Goal: Task Accomplishment & Management: Manage account settings

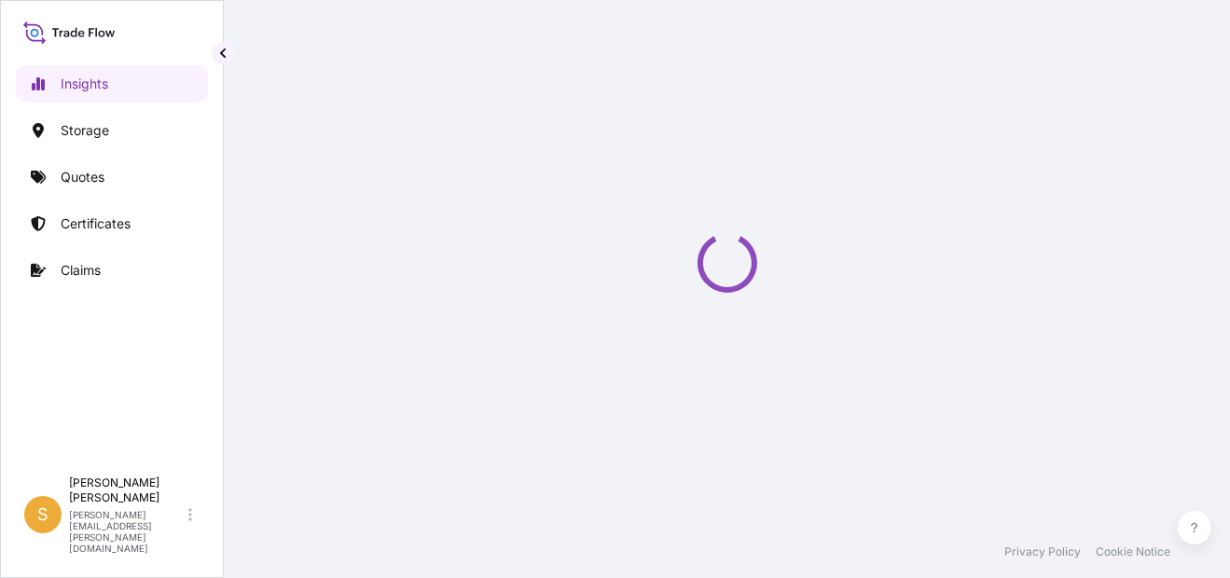
select select "2025"
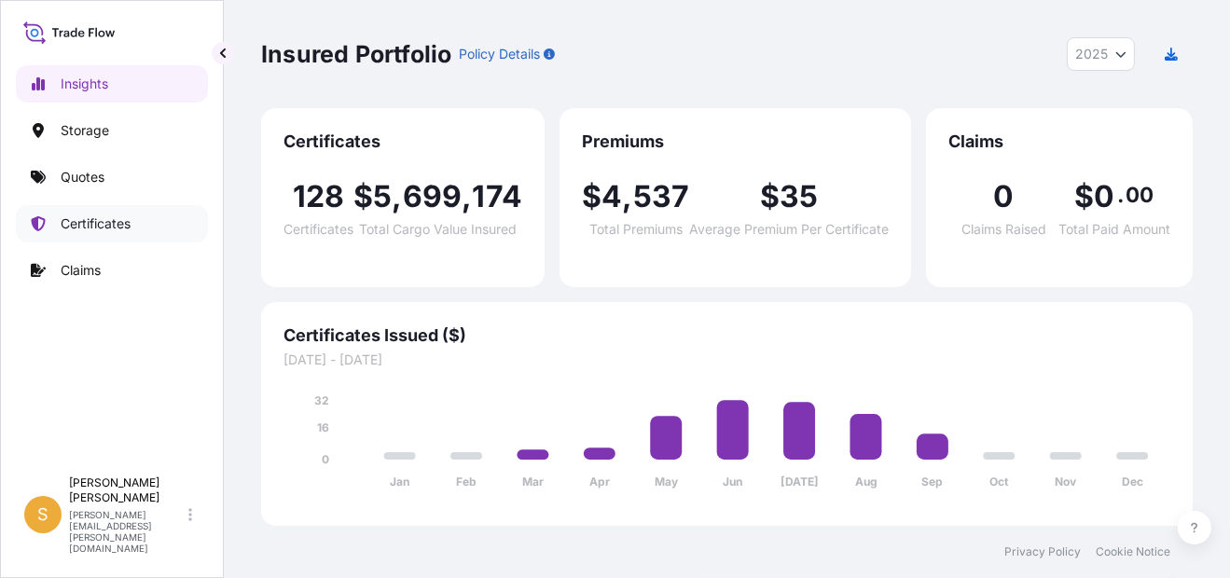
click at [173, 224] on link "Certificates" at bounding box center [112, 223] width 192 height 37
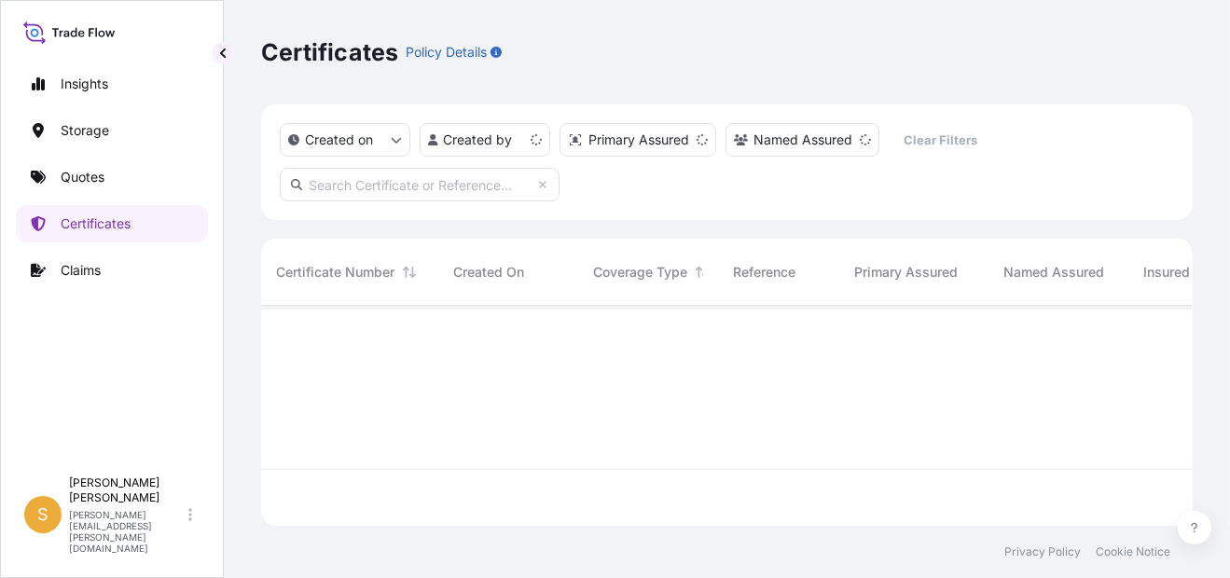
scroll to position [216, 917]
click at [445, 178] on input "text" at bounding box center [420, 185] width 280 height 34
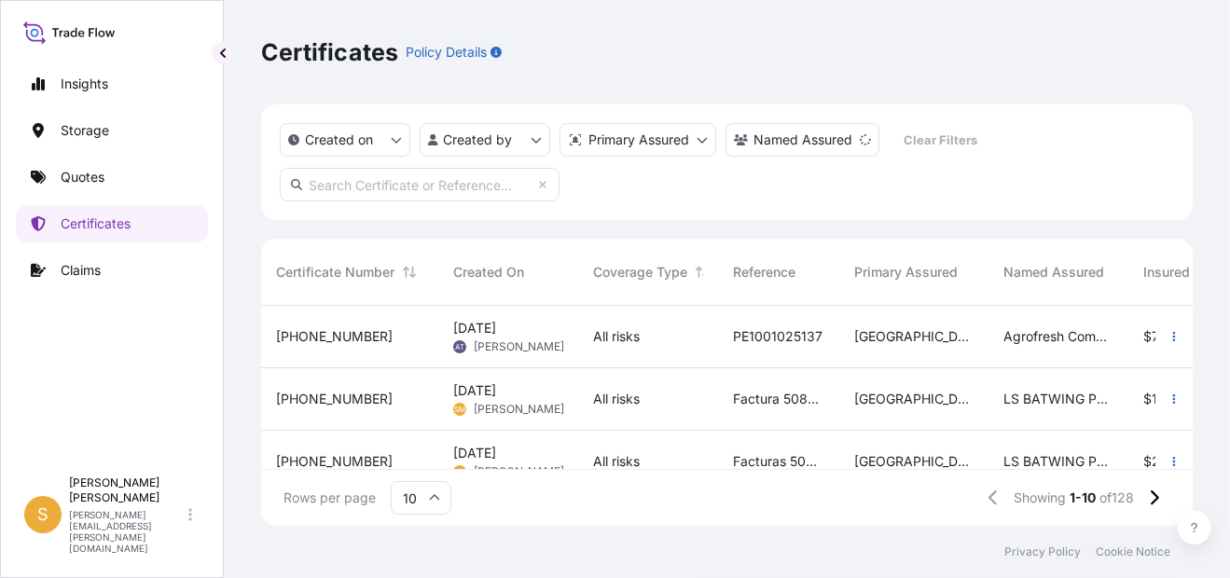
paste input "[PHONE_NUMBER]"
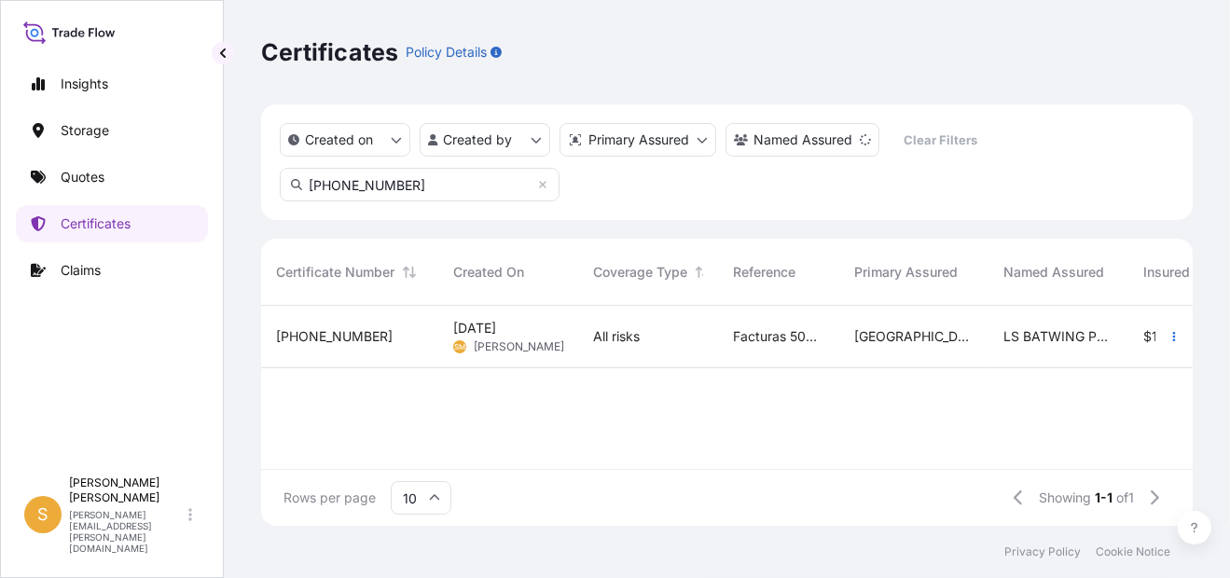
type input "[PHONE_NUMBER]"
click at [340, 336] on span "[PHONE_NUMBER]" at bounding box center [334, 336] width 117 height 19
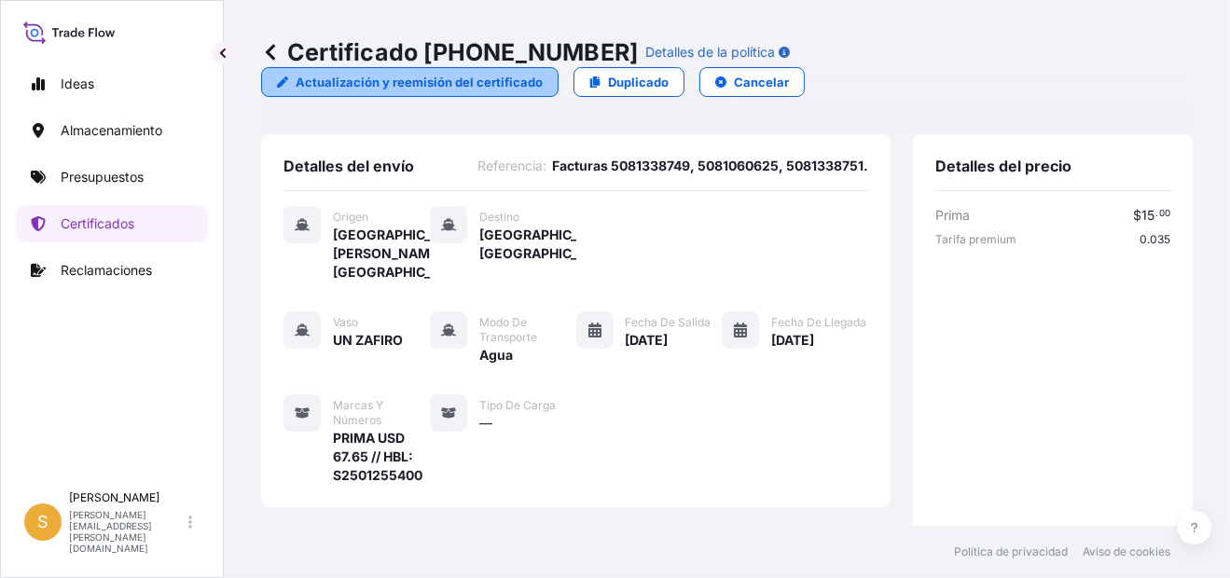
click at [457, 85] on p "Actualización y reemisión del certificado" at bounding box center [419, 82] width 247 height 19
select select "Water"
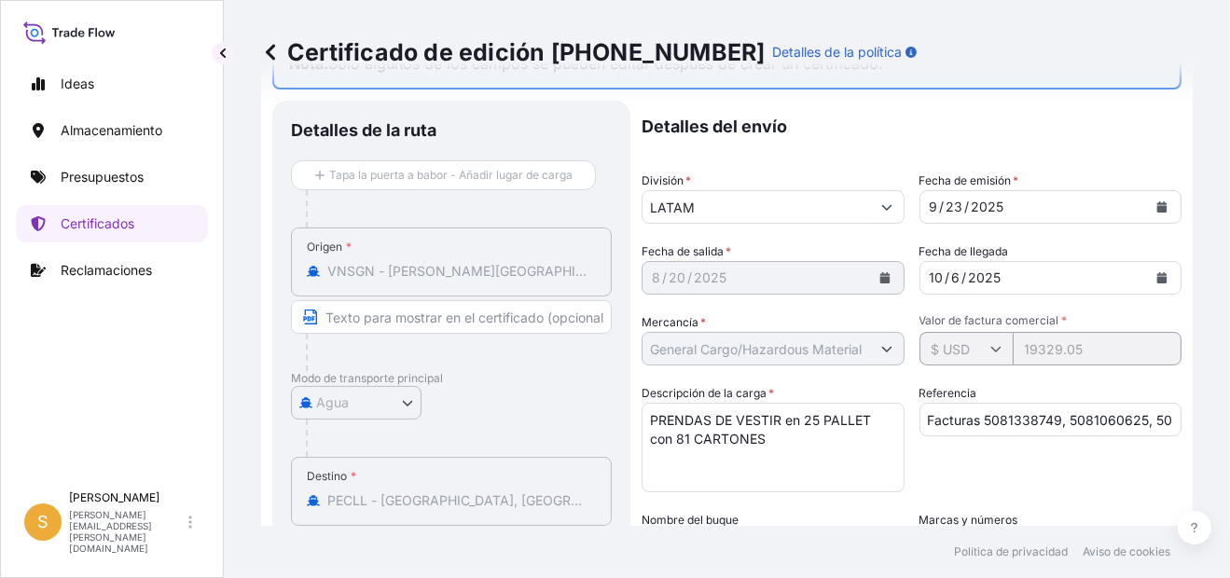
scroll to position [186, 0]
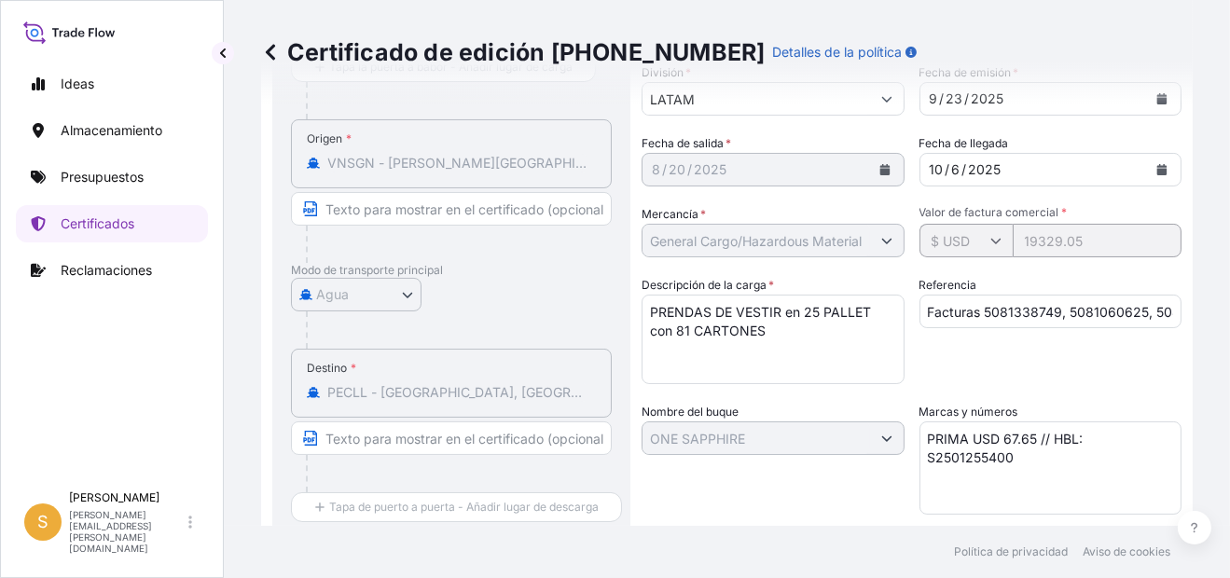
click at [809, 307] on textarea "PRENDAS DE VESTIR en 25 PALLET con 81 CARTONES" at bounding box center [772, 340] width 263 height 90
click at [862, 308] on textarea "PRENDAS DE VESTIR en 25 PALLET con 81 CARTONES" at bounding box center [772, 340] width 263 height 90
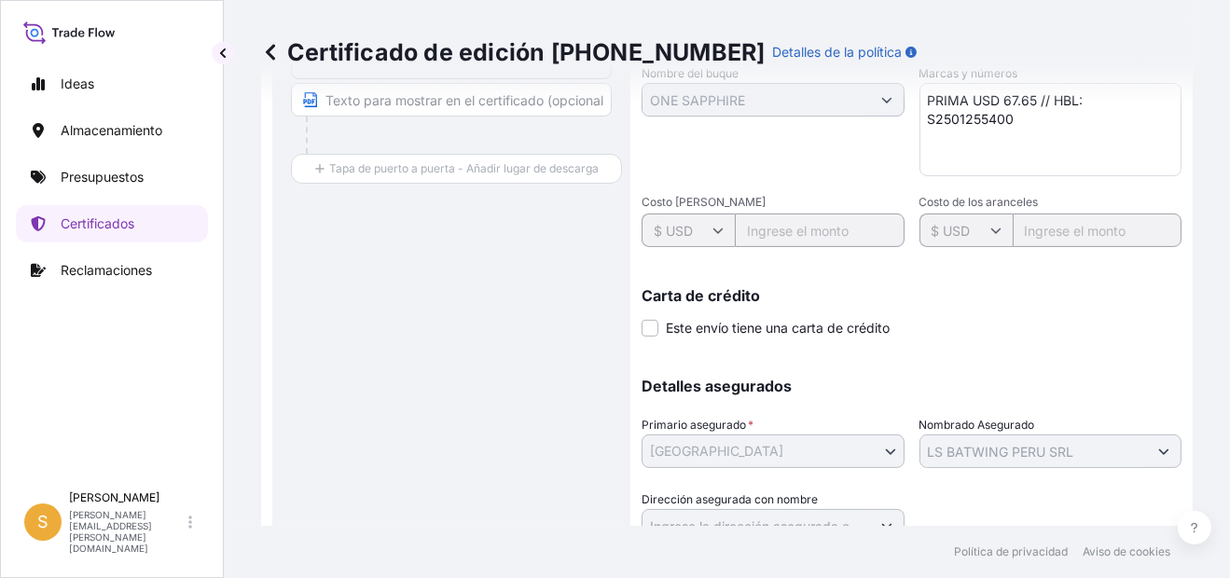
scroll to position [603, 0]
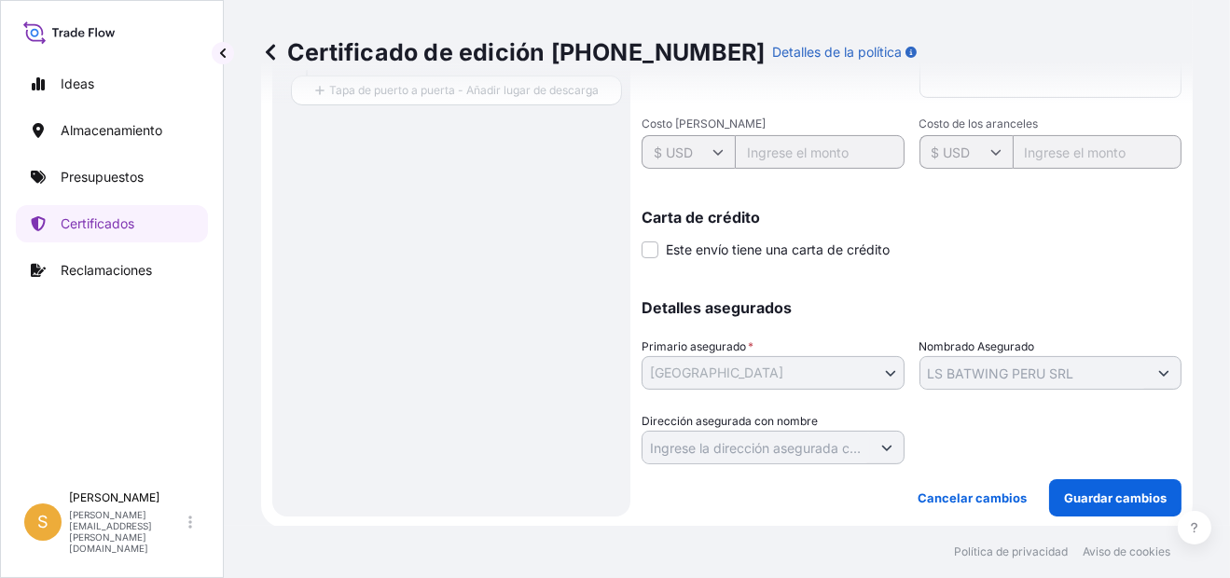
type textarea "PRENDAS DE VESTIR en 5 PALLETS con 81 CARTONES"
click at [1069, 495] on p "Guardar cambios" at bounding box center [1115, 498] width 103 height 19
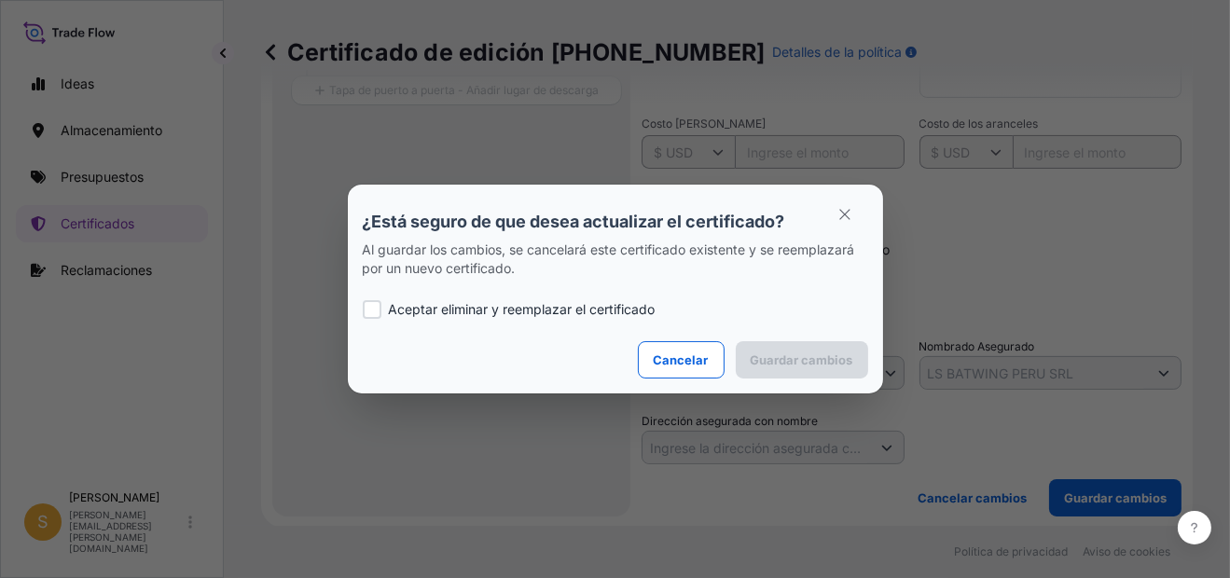
click at [363, 310] on div at bounding box center [372, 309] width 19 height 19
checkbox input "true"
click at [819, 362] on p "Guardar cambios" at bounding box center [802, 360] width 103 height 19
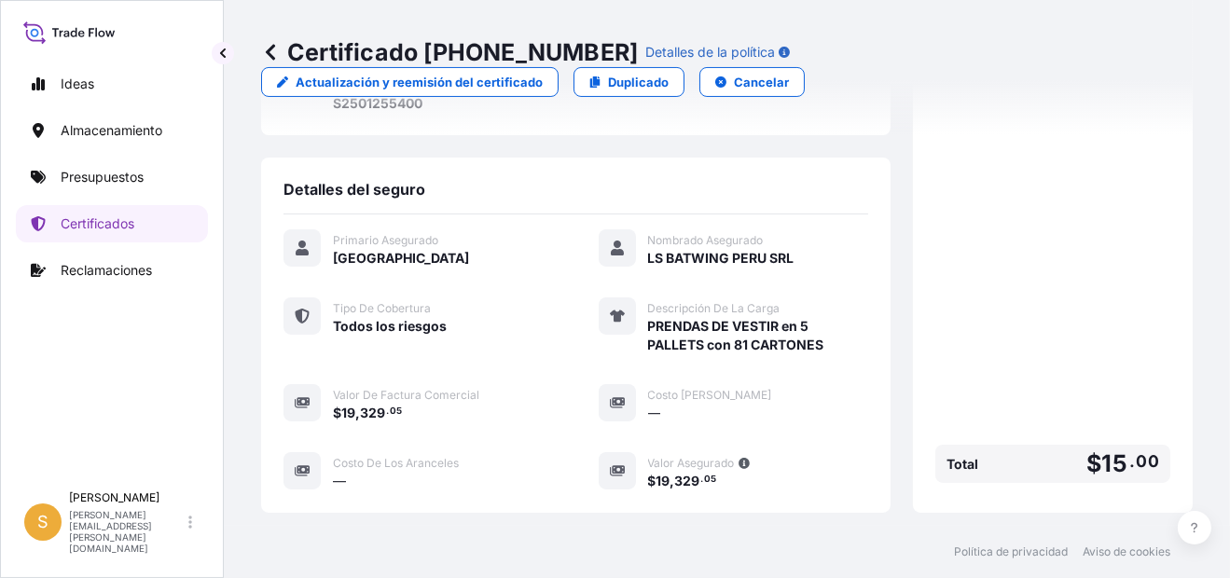
scroll to position [647, 0]
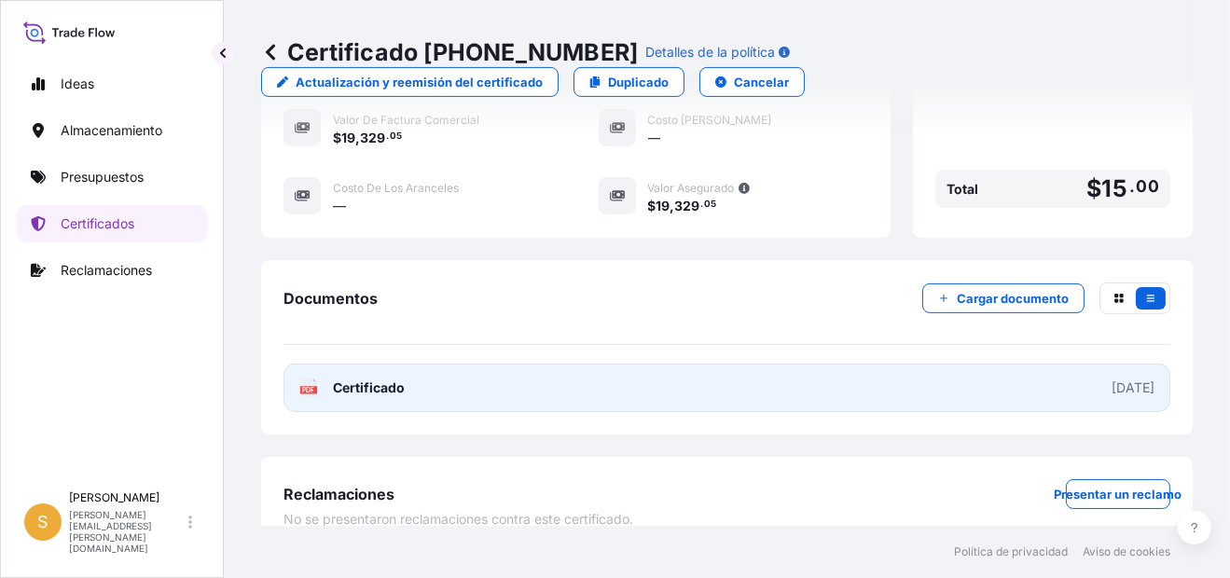
click at [526, 364] on link "PDF Certificado [DATE]" at bounding box center [726, 388] width 887 height 48
